Goal: Find specific page/section: Find specific page/section

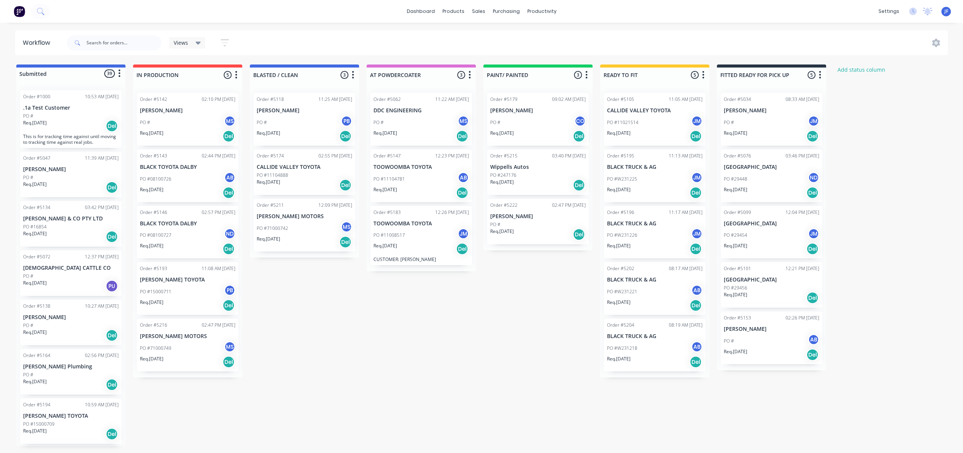
click at [315, 231] on div "PO #71000742 MS" at bounding box center [305, 228] width 96 height 14
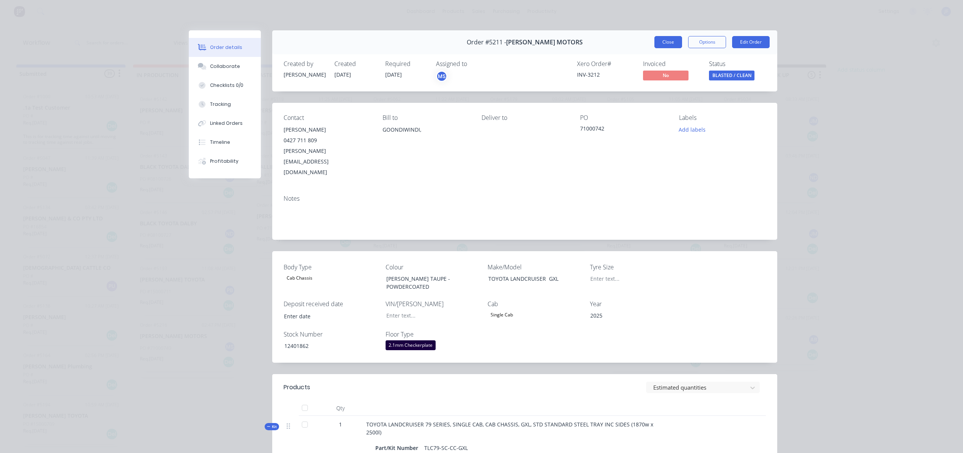
click at [665, 40] on button "Close" at bounding box center [668, 42] width 28 height 12
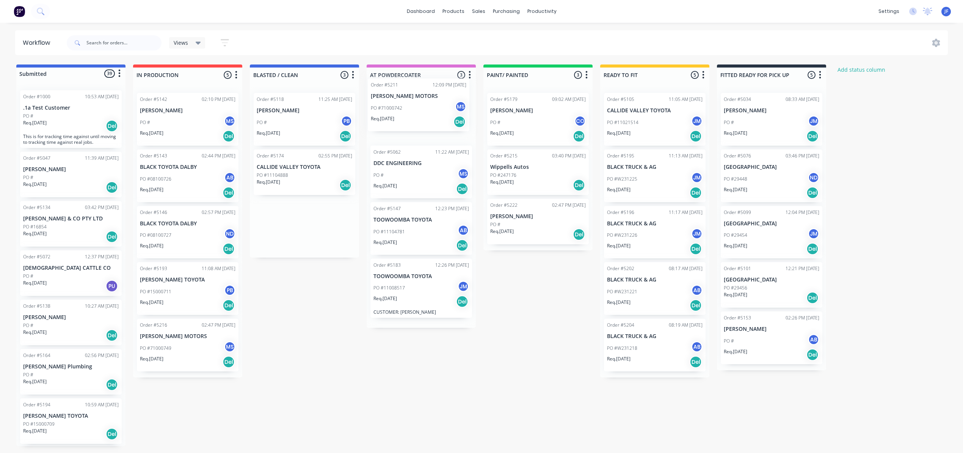
drag, startPoint x: 309, startPoint y: 224, endPoint x: 427, endPoint y: 105, distance: 168.1
click at [427, 105] on div "Submitted 39 Status colour #4169E1 hex #4169E1 Save Cancel Summaries Total orde…" at bounding box center [516, 254] width 1045 height 381
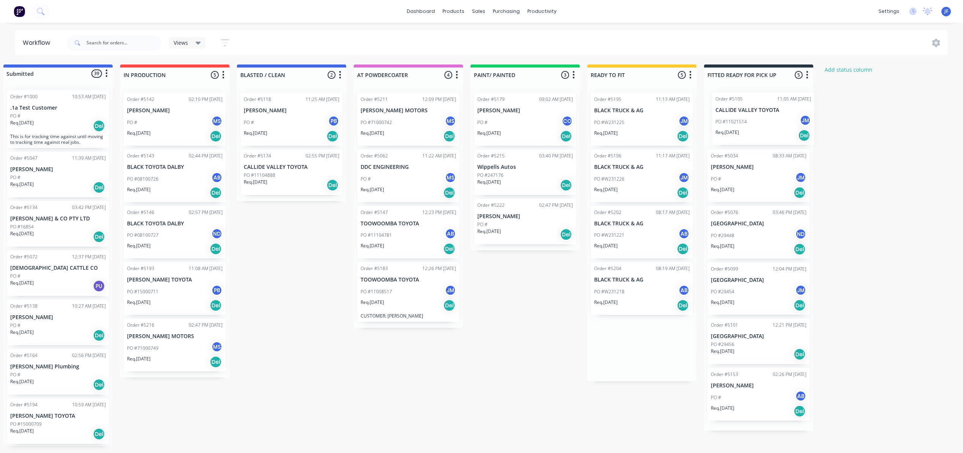
scroll to position [0, 18]
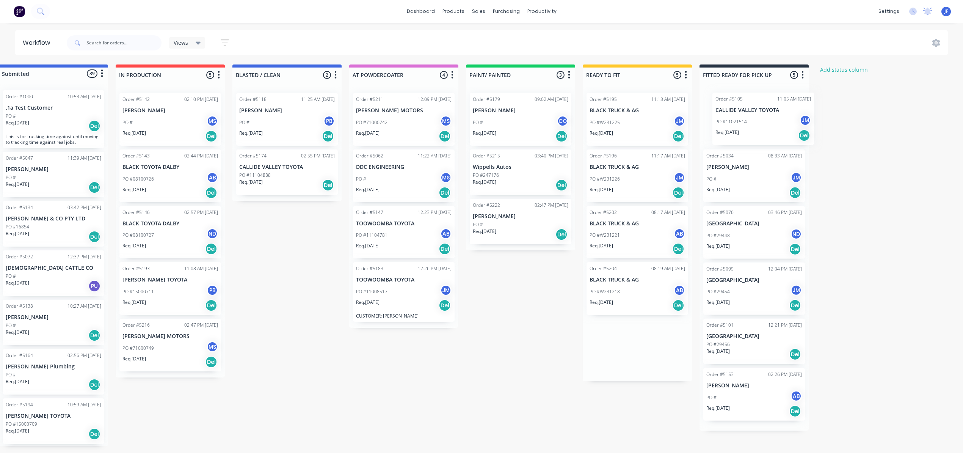
drag, startPoint x: 666, startPoint y: 127, endPoint x: 778, endPoint y: 127, distance: 112.2
click at [778, 127] on div "Submitted 39 Status colour #4169E1 hex #4169E1 Save Cancel Summaries Total orde…" at bounding box center [499, 254] width 1045 height 381
click at [775, 127] on div "PO #11021514 JM" at bounding box center [754, 122] width 96 height 14
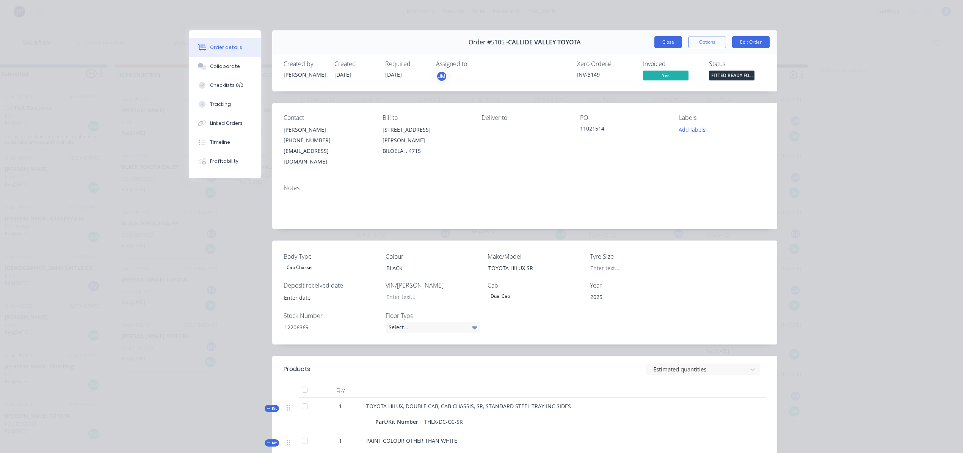
click at [671, 41] on button "Close" at bounding box center [668, 42] width 28 height 12
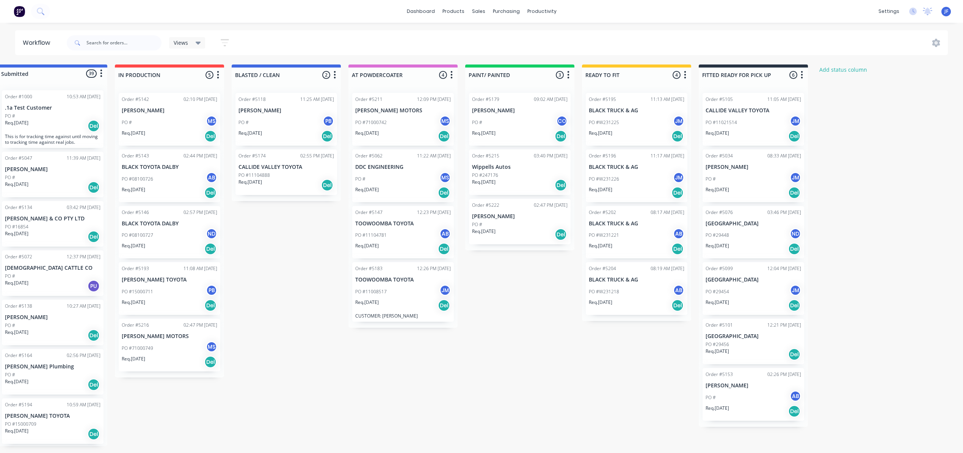
click at [171, 355] on div "PO #71000749 MS" at bounding box center [170, 348] width 96 height 14
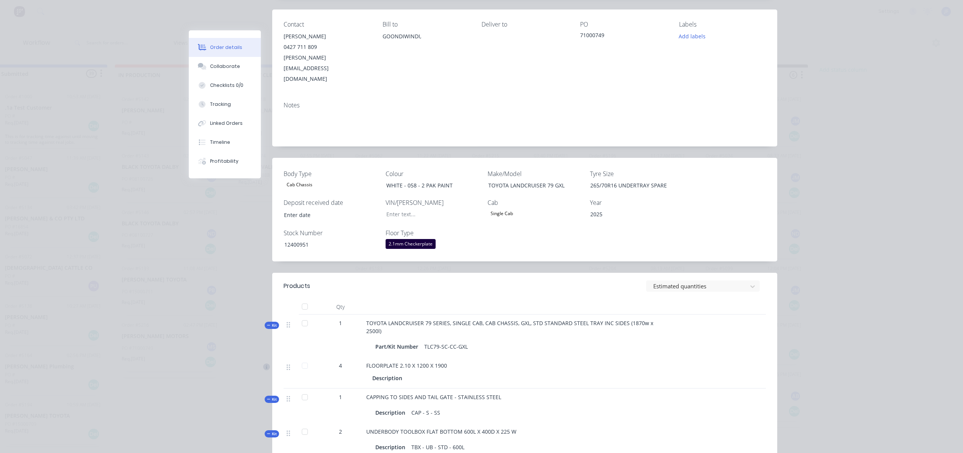
scroll to position [0, 0]
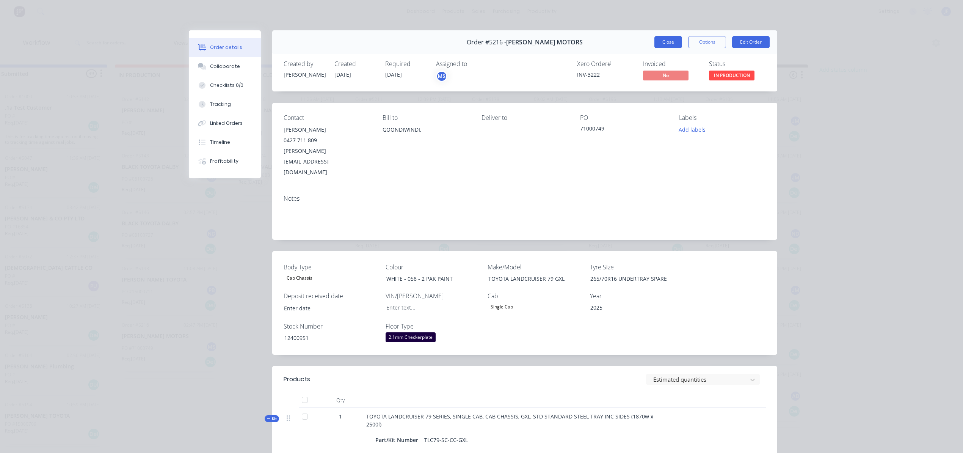
click at [654, 42] on button "Close" at bounding box center [668, 42] width 28 height 12
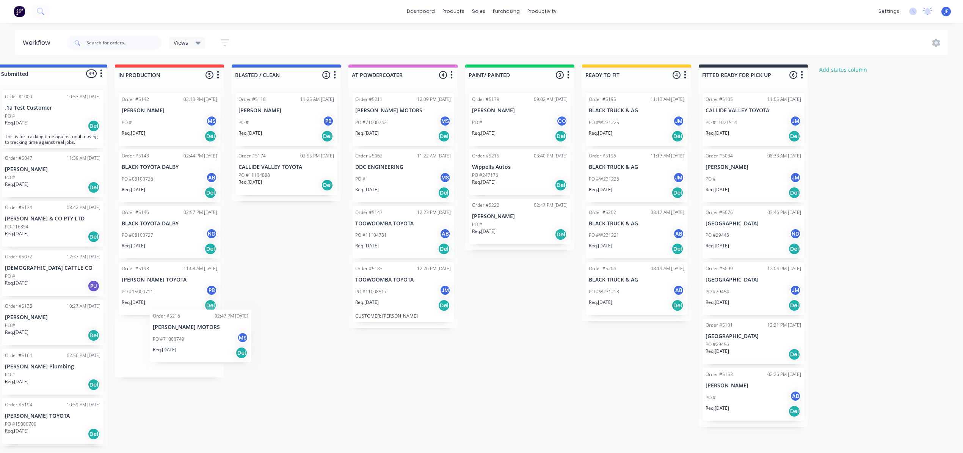
scroll to position [1, 15]
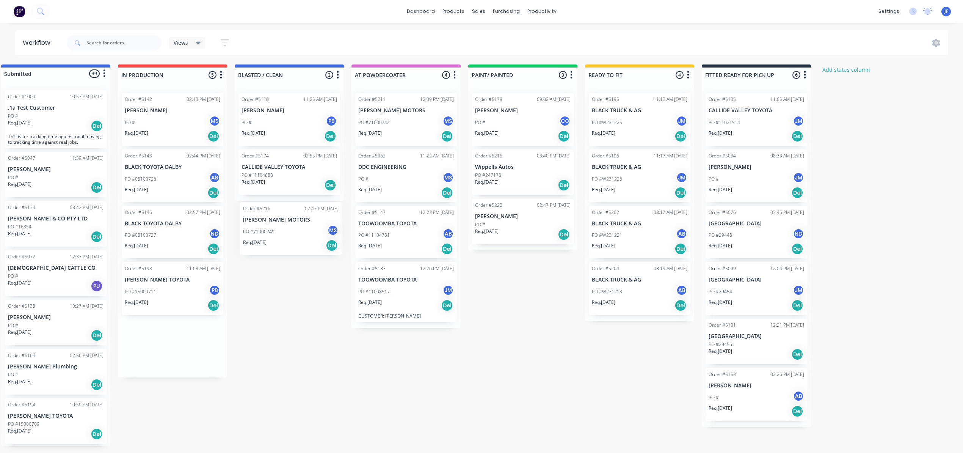
drag, startPoint x: 181, startPoint y: 361, endPoint x: 308, endPoint y: 243, distance: 173.3
click at [308, 243] on div "Submitted 39 Status colour #4169E1 hex #4169E1 Save Cancel Summaries Total orde…" at bounding box center [501, 254] width 1045 height 381
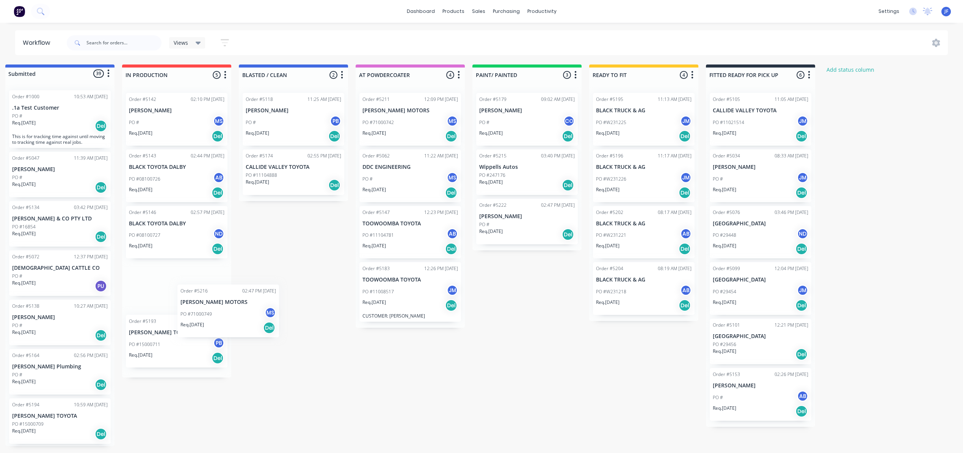
scroll to position [1, 8]
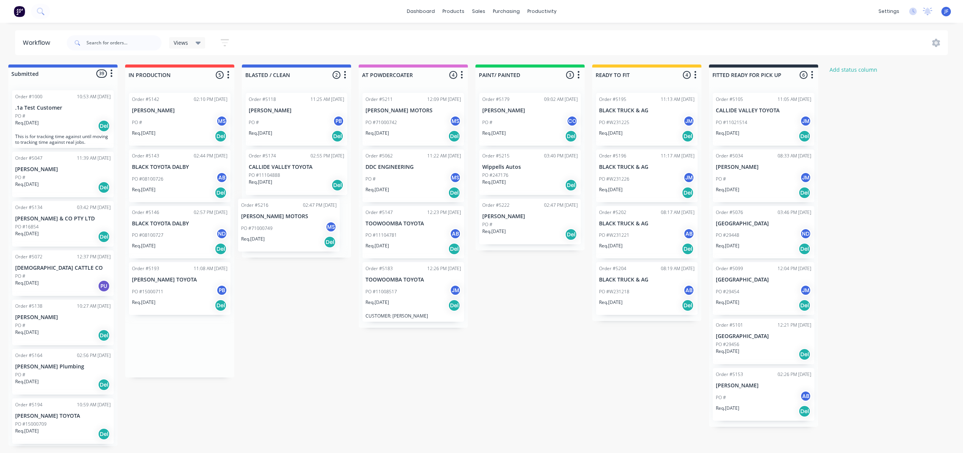
drag, startPoint x: 190, startPoint y: 338, endPoint x: 310, endPoint y: 218, distance: 169.2
click at [310, 218] on div "Submitted 39 Status colour #4169E1 hex #4169E1 Save Cancel Summaries Total orde…" at bounding box center [508, 254] width 1045 height 381
click at [464, 39] on div "Product Catalogue" at bounding box center [487, 37] width 47 height 7
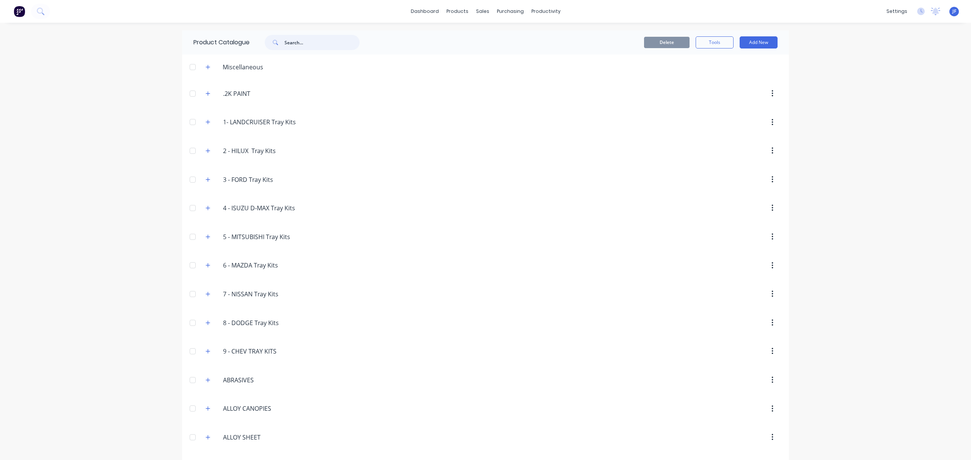
click at [326, 43] on input "text" at bounding box center [321, 42] width 75 height 15
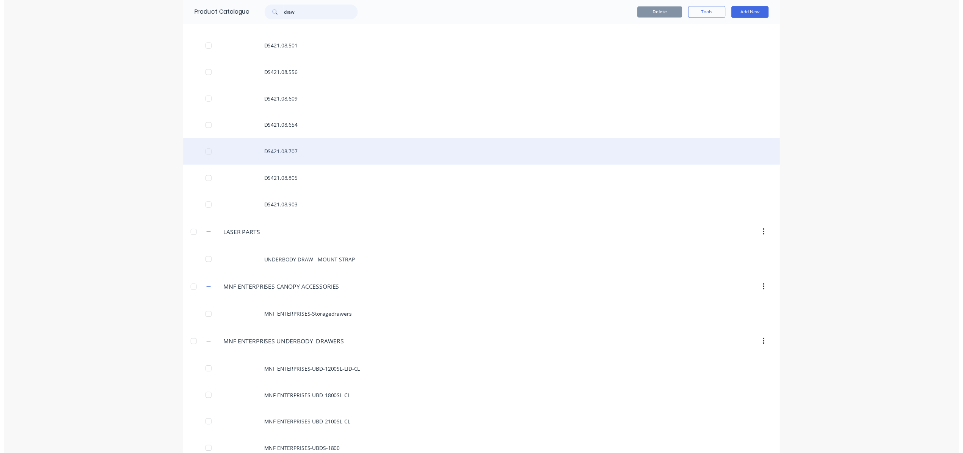
scroll to position [232, 0]
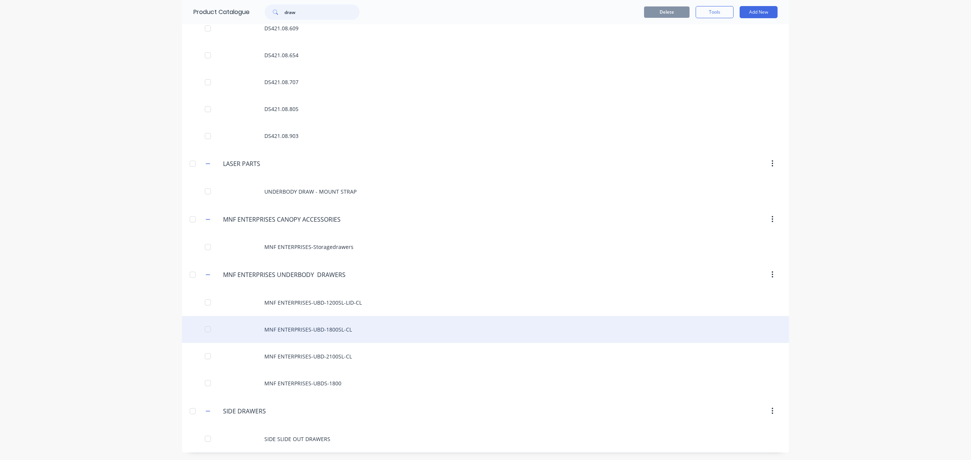
type input "draw"
click at [354, 329] on div "MNF ENTERPRISES-UBD-1800SL-CL" at bounding box center [485, 329] width 607 height 27
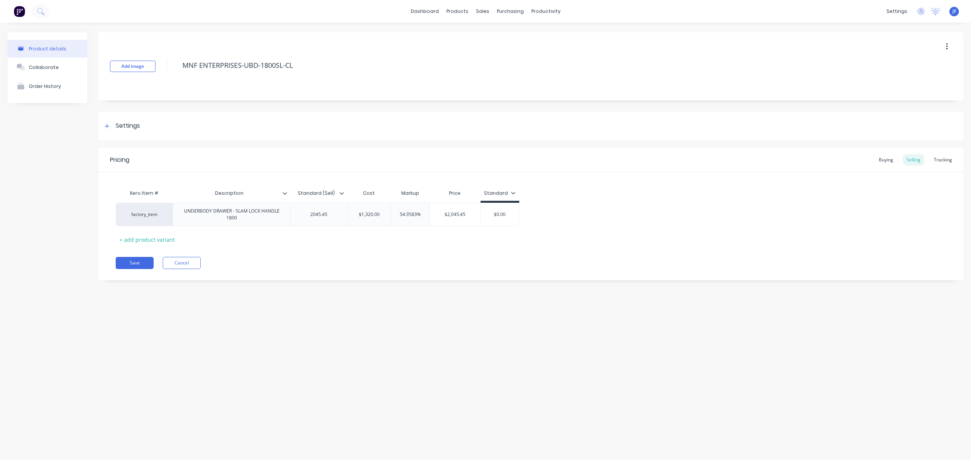
type textarea "x"
click at [466, 31] on link "Product Catalogue" at bounding box center [494, 35] width 100 height 15
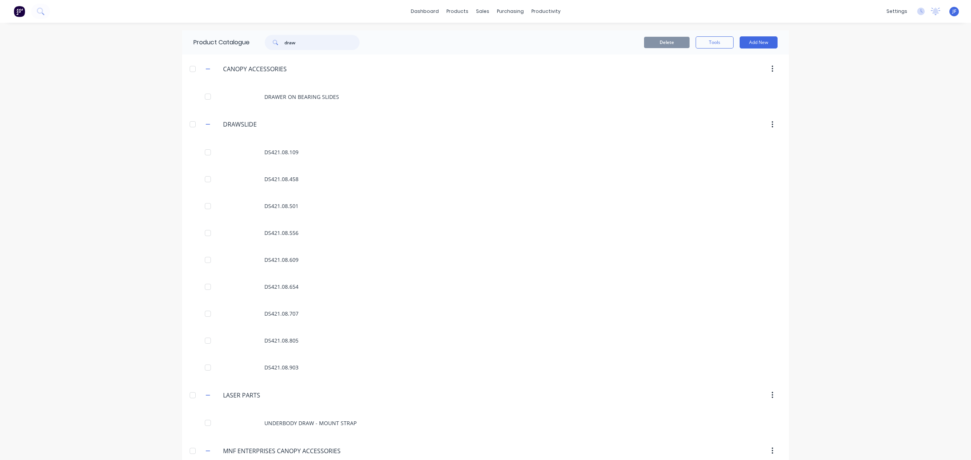
click at [319, 42] on input "draw" at bounding box center [321, 42] width 75 height 15
type input "d"
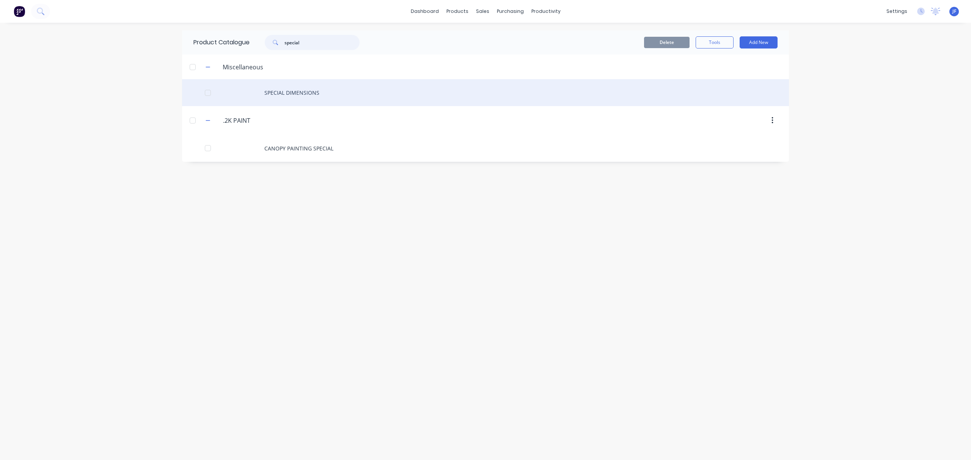
type input "special"
click at [305, 96] on div "SPECIAL DIMENSIONS" at bounding box center [485, 92] width 607 height 27
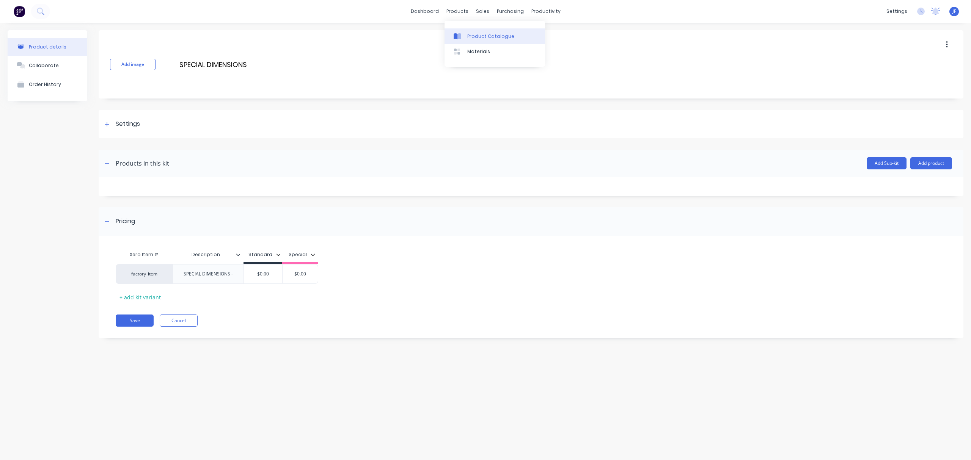
click at [481, 32] on link "Product Catalogue" at bounding box center [494, 35] width 100 height 15
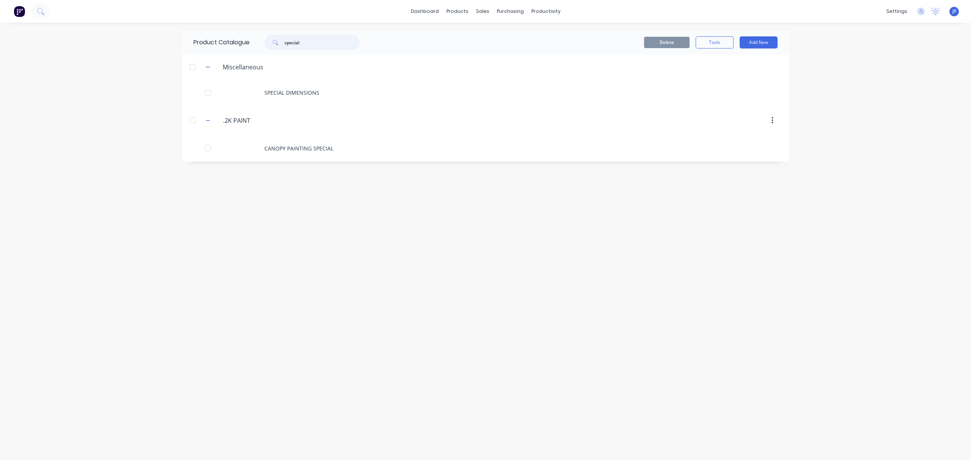
click at [311, 36] on input "special" at bounding box center [321, 42] width 75 height 15
type input "s"
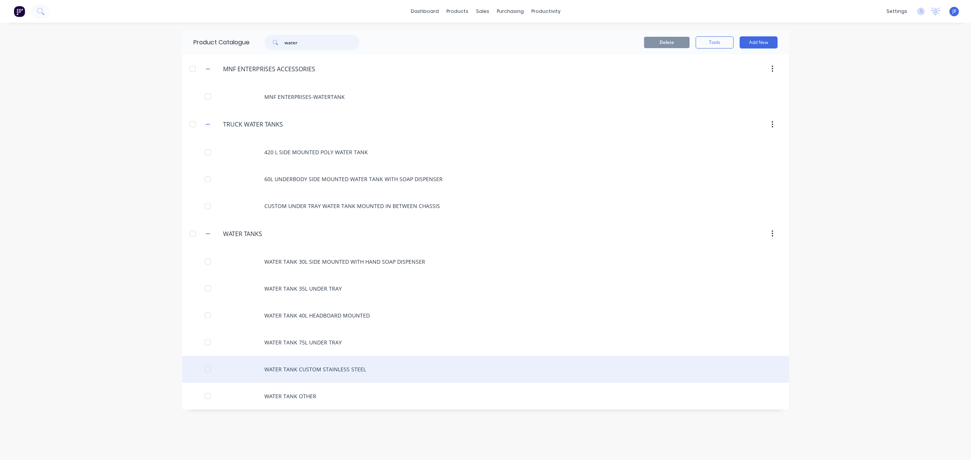
type input "water"
click at [284, 369] on div "WATER TANK CUSTOM STAINLESS STEEL" at bounding box center [485, 369] width 607 height 27
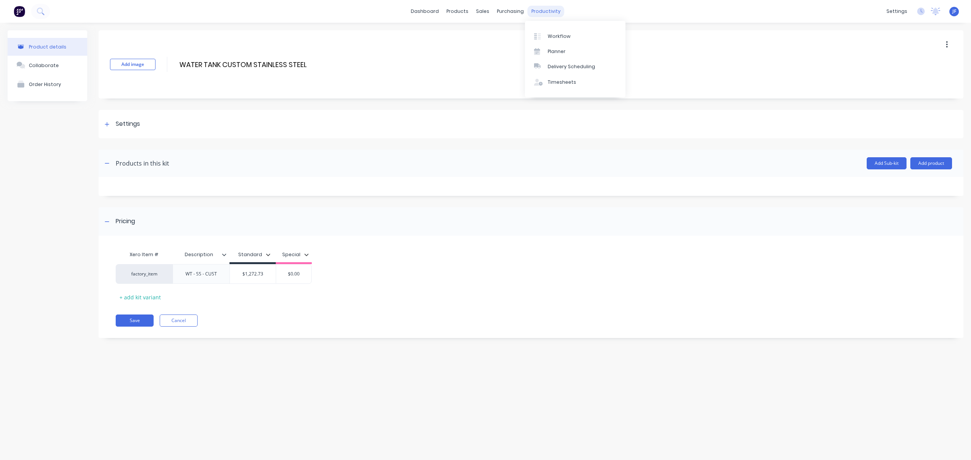
click at [531, 16] on div "productivity" at bounding box center [545, 11] width 37 height 11
click at [559, 39] on div "Workflow" at bounding box center [559, 36] width 23 height 7
